Goal: Find specific page/section

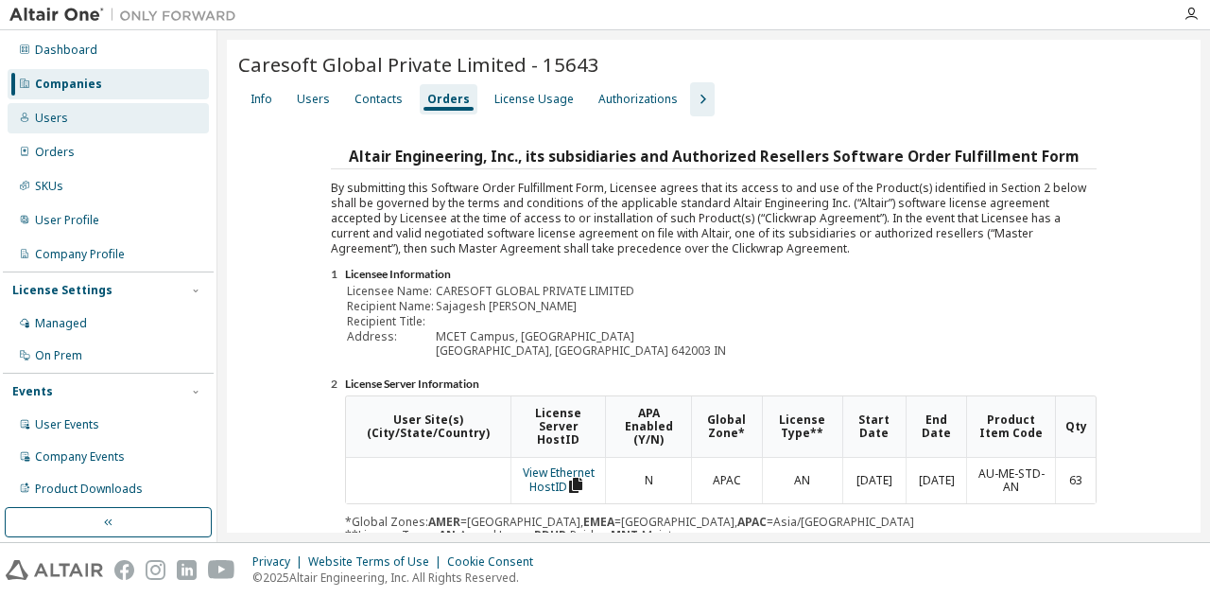
scroll to position [176, 0]
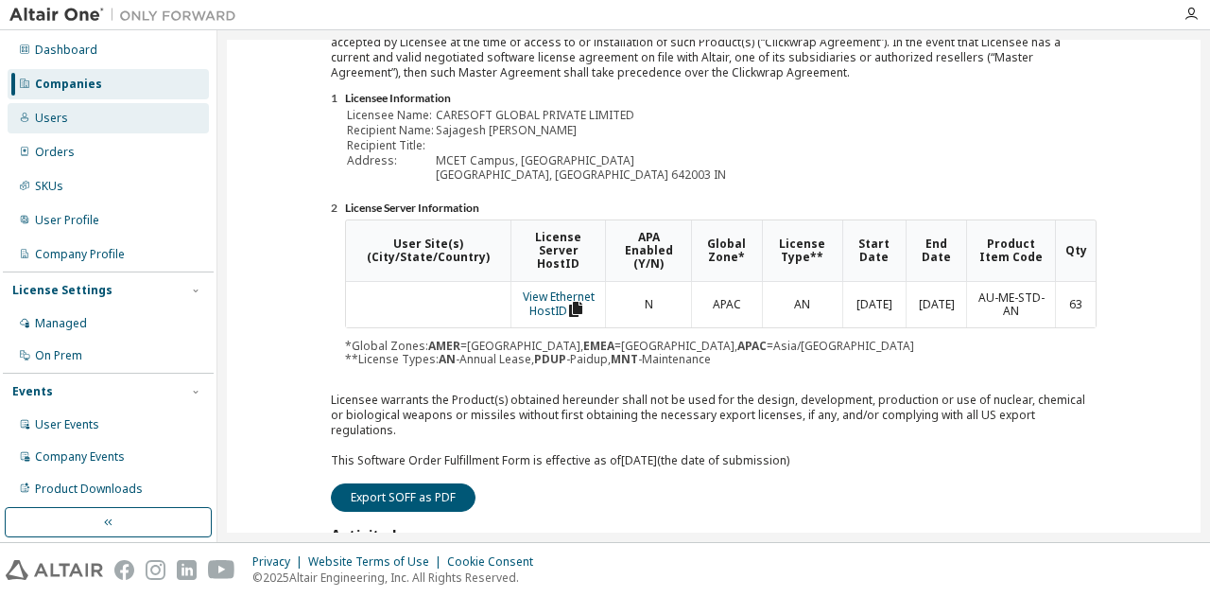
click at [82, 120] on div "Users" at bounding box center [108, 118] width 201 height 30
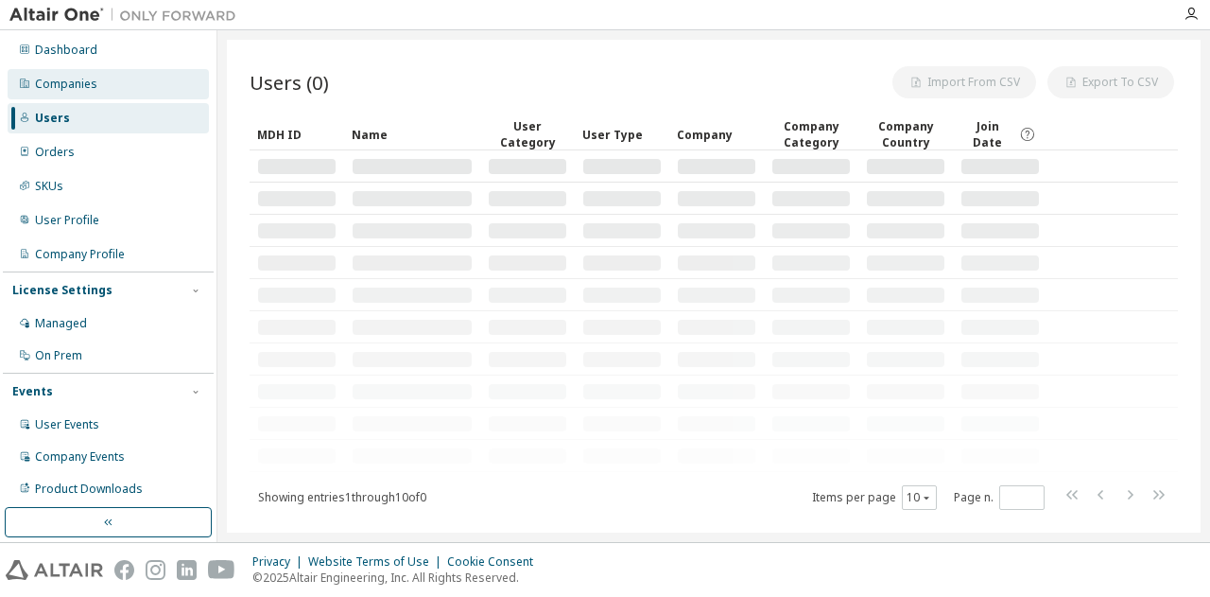
click at [92, 94] on div "Companies" at bounding box center [108, 84] width 201 height 30
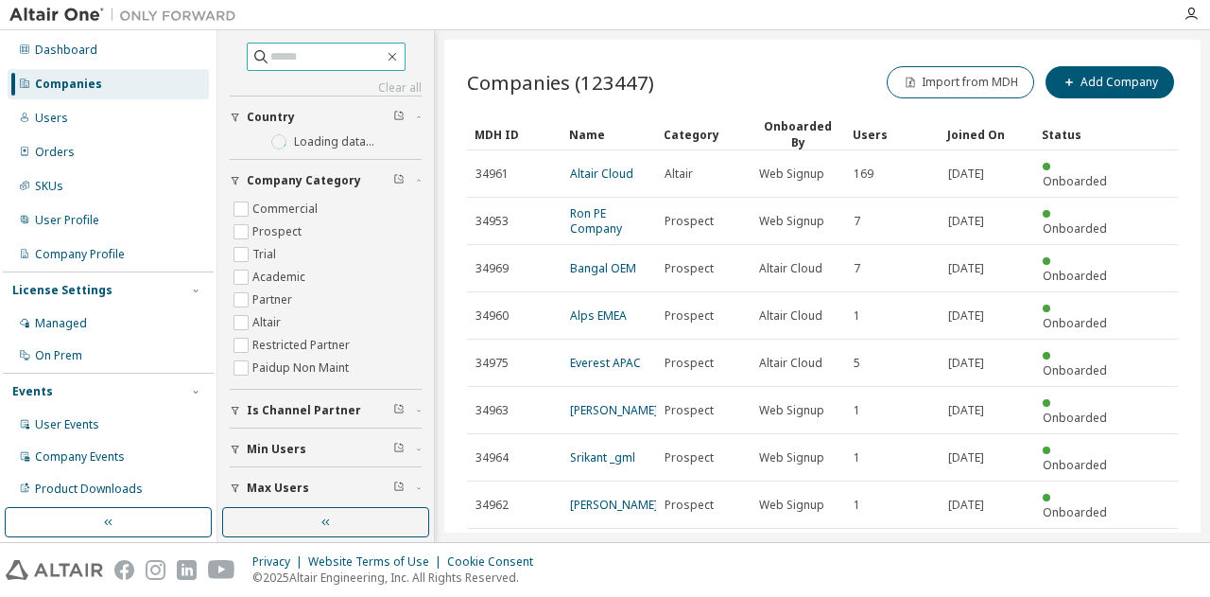
click at [340, 63] on input "text" at bounding box center [326, 56] width 113 height 19
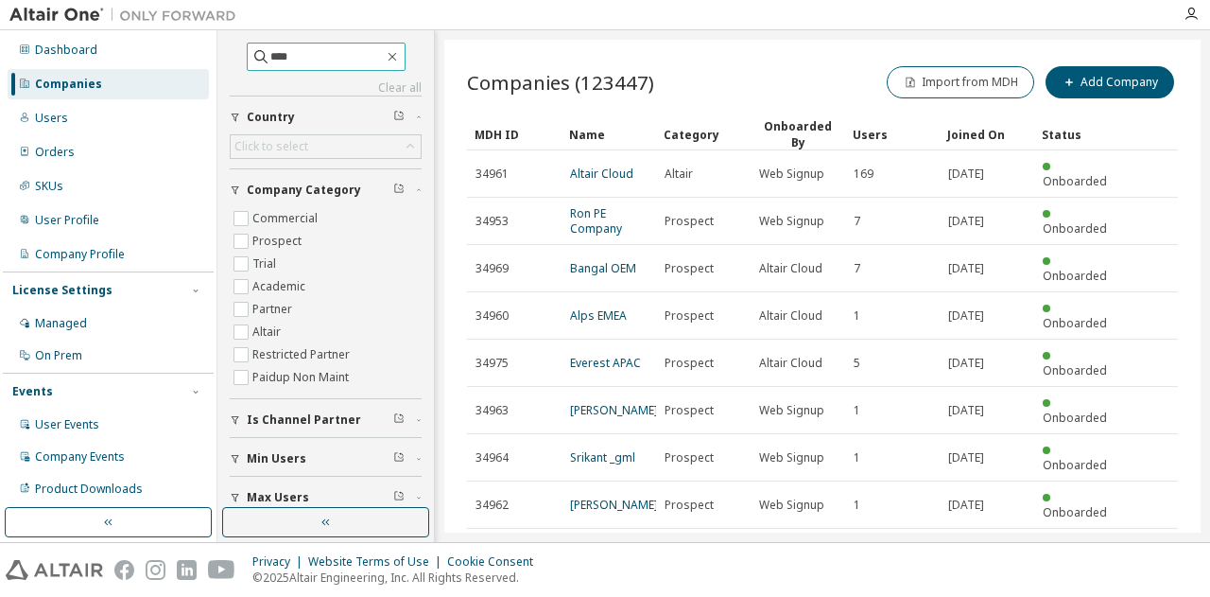
type input "****"
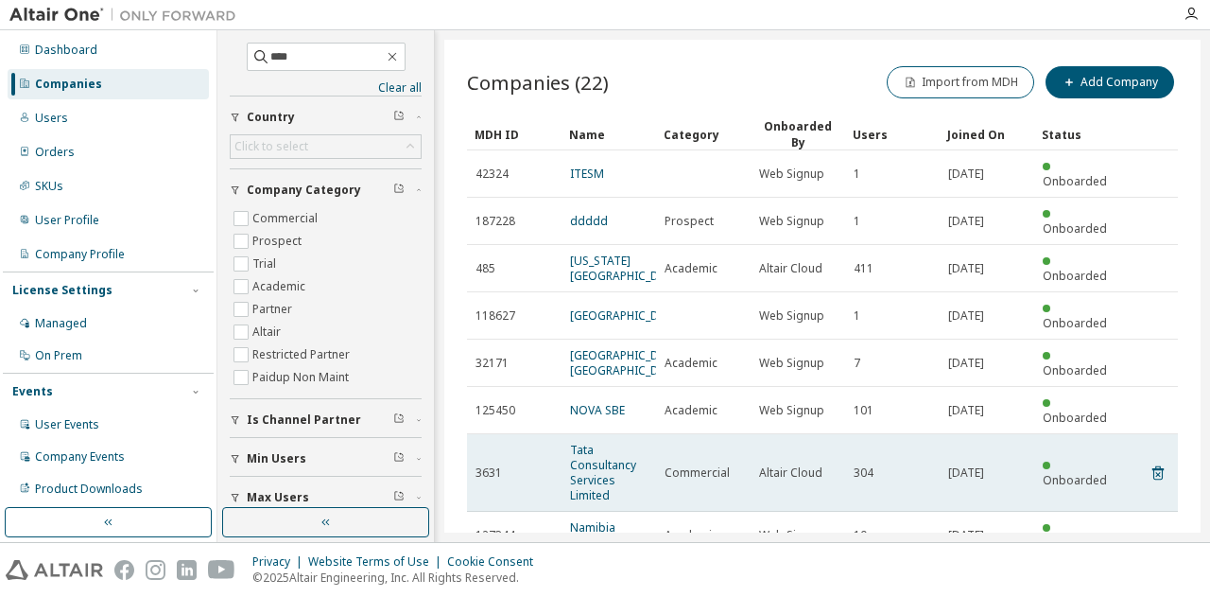
click at [566, 439] on td "Tata Consultancy Services Limited" at bounding box center [609, 473] width 95 height 78
click at [592, 441] on link "Tata Consultancy Services Limited" at bounding box center [603, 471] width 66 height 61
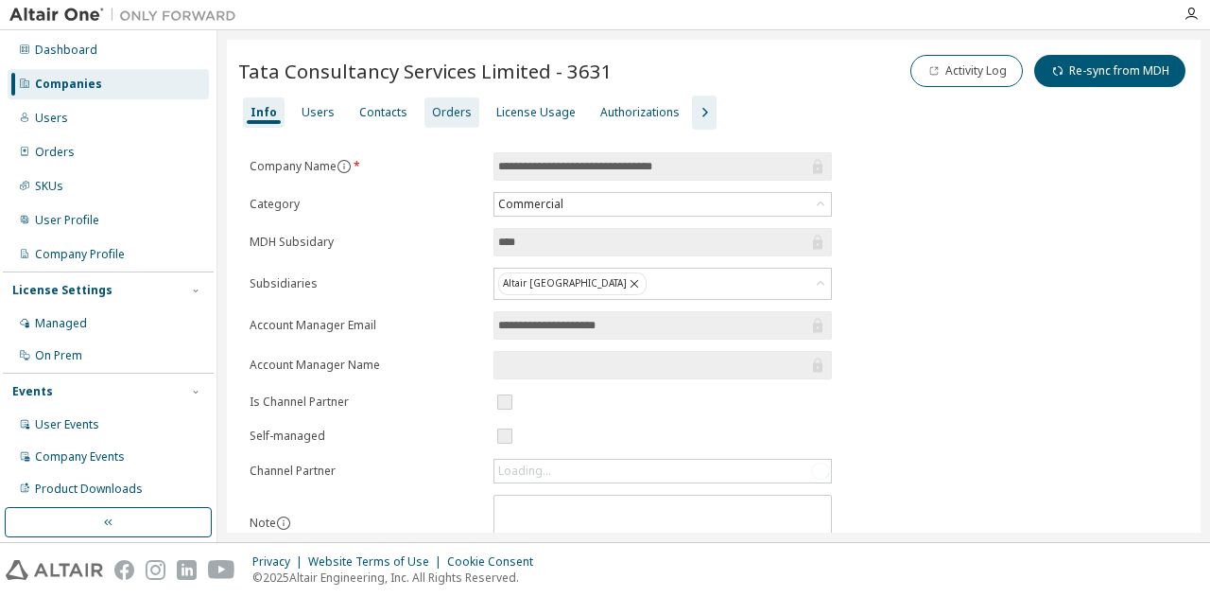
click at [442, 108] on div "Orders" at bounding box center [452, 112] width 40 height 15
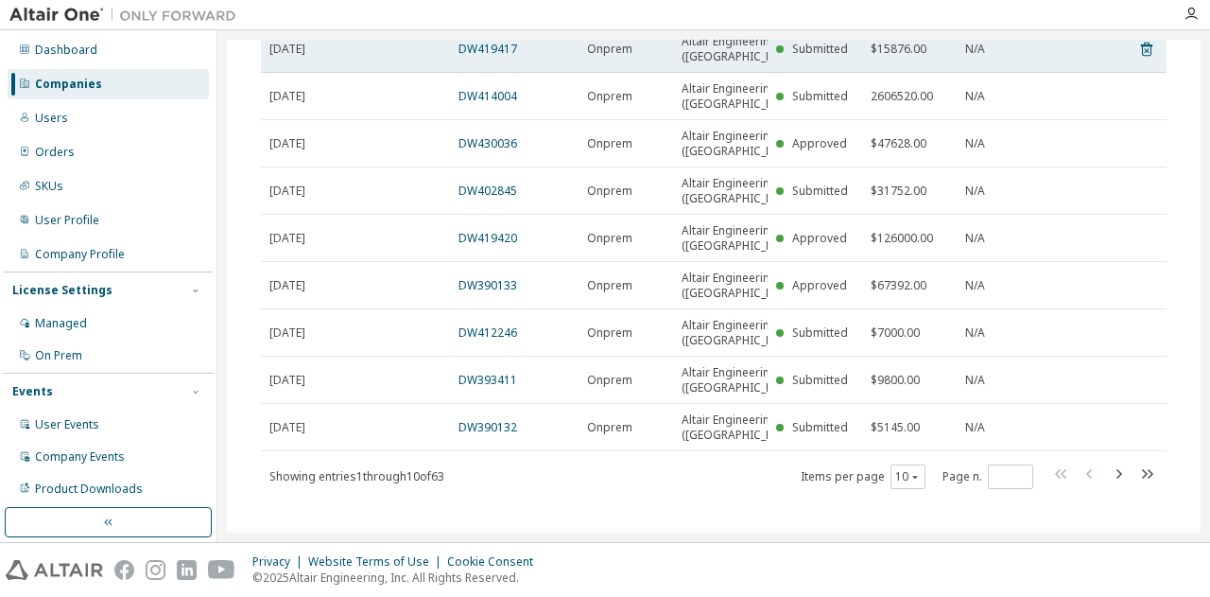
scroll to position [284, 0]
